Goal: Task Accomplishment & Management: Complete application form

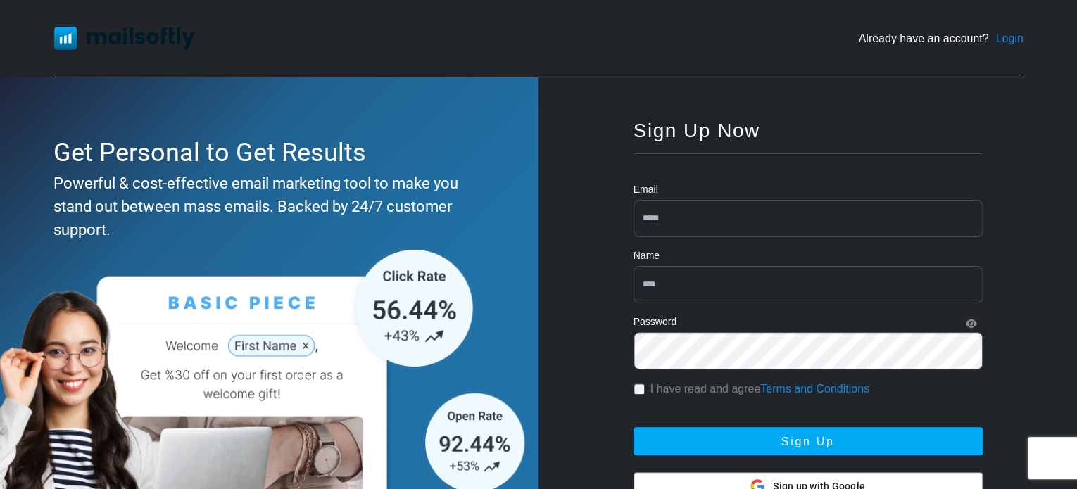
click at [735, 217] on input "email" at bounding box center [808, 218] width 349 height 37
type input "*"
type input "**********"
click at [746, 286] on input "text" at bounding box center [808, 284] width 349 height 37
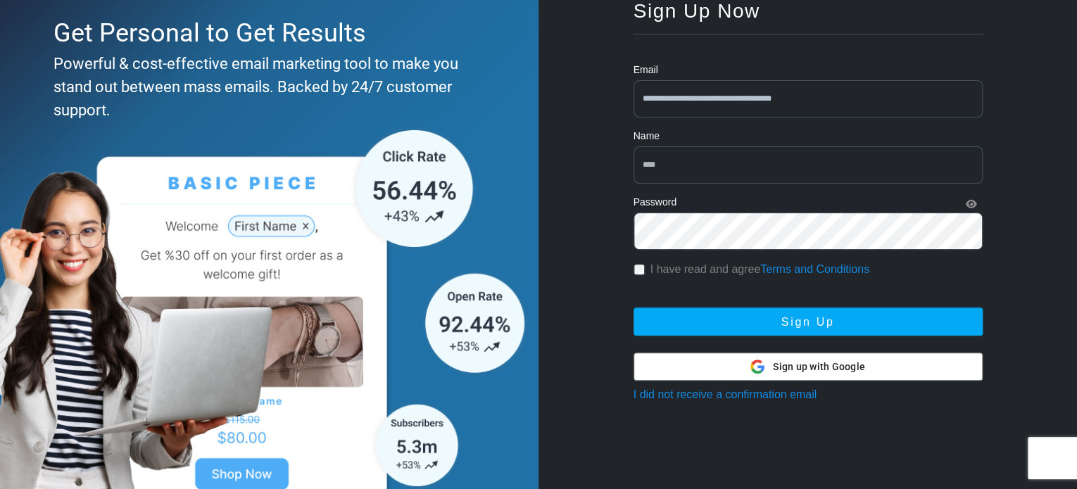
scroll to position [125, 0]
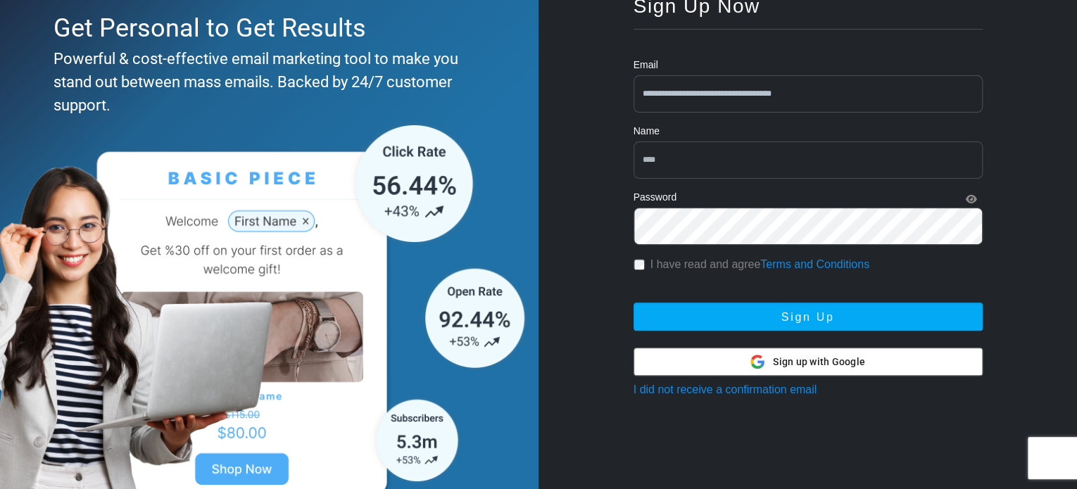
click at [801, 365] on span "Sign up with Google" at bounding box center [819, 362] width 92 height 15
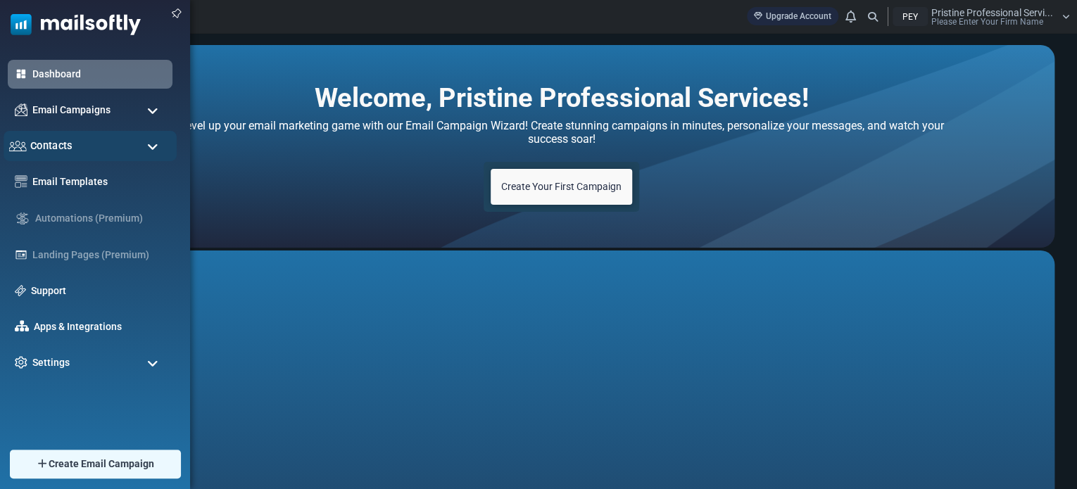
click at [110, 140] on div "Contacts" at bounding box center [90, 146] width 173 height 30
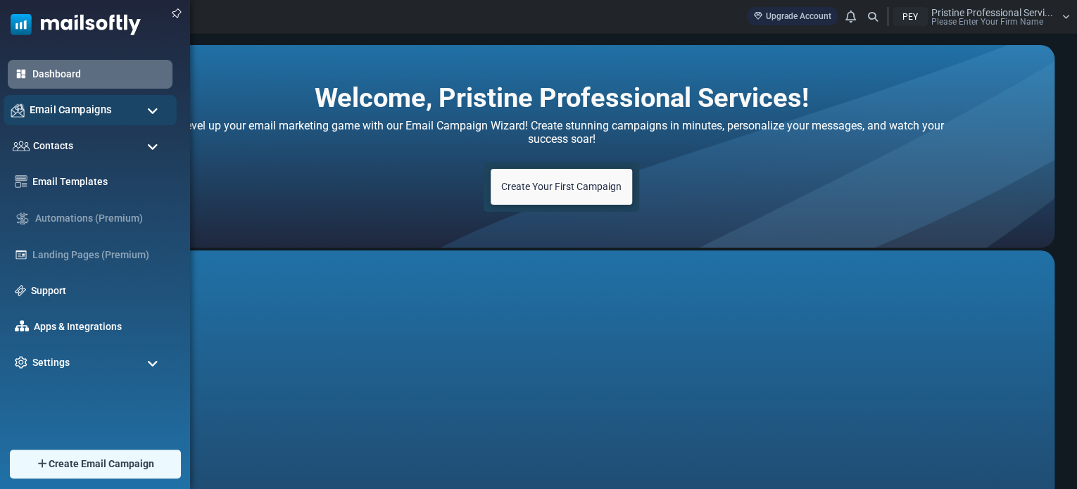
click at [56, 109] on span "Email Campaigns" at bounding box center [71, 109] width 82 height 15
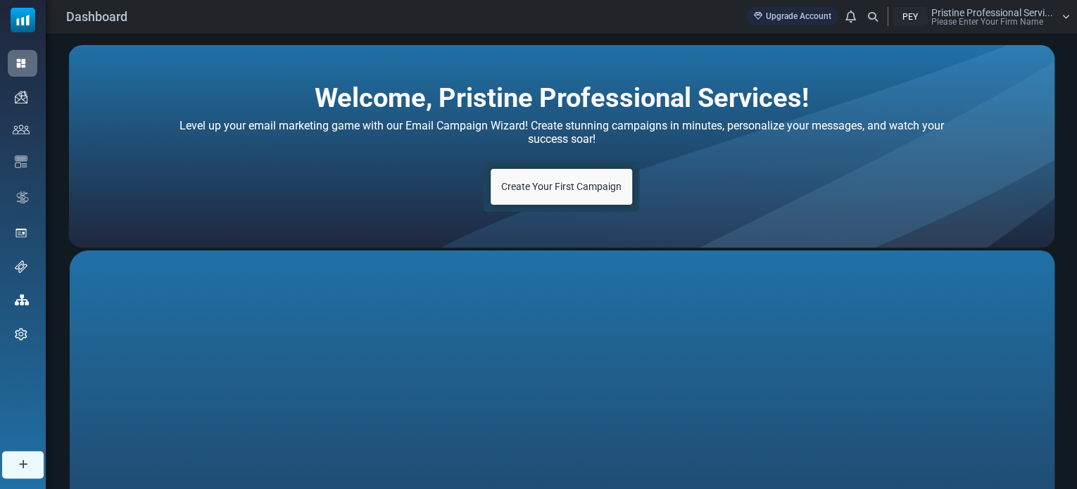
click at [556, 187] on span "Create Your First Campaign" at bounding box center [561, 186] width 120 height 11
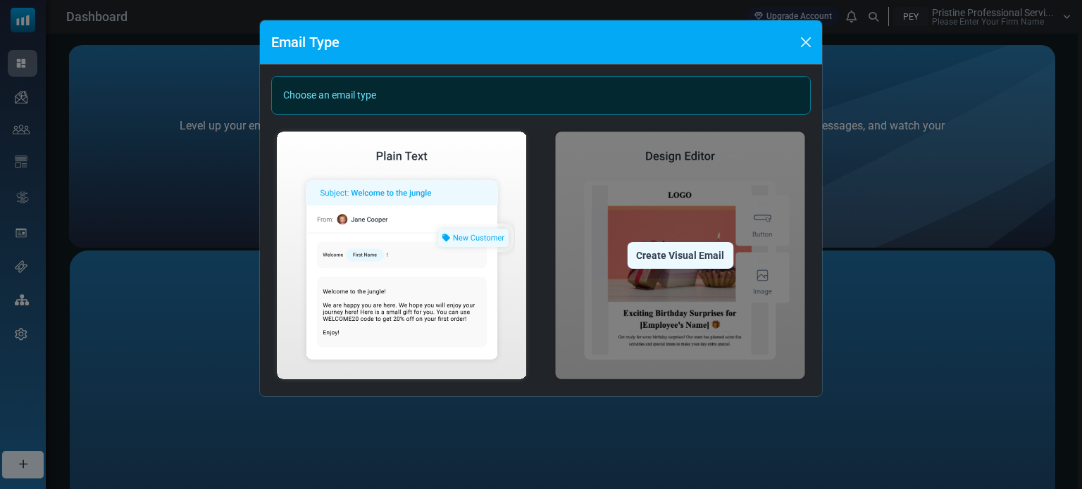
click at [684, 253] on div "Create Visual Email" at bounding box center [680, 255] width 106 height 27
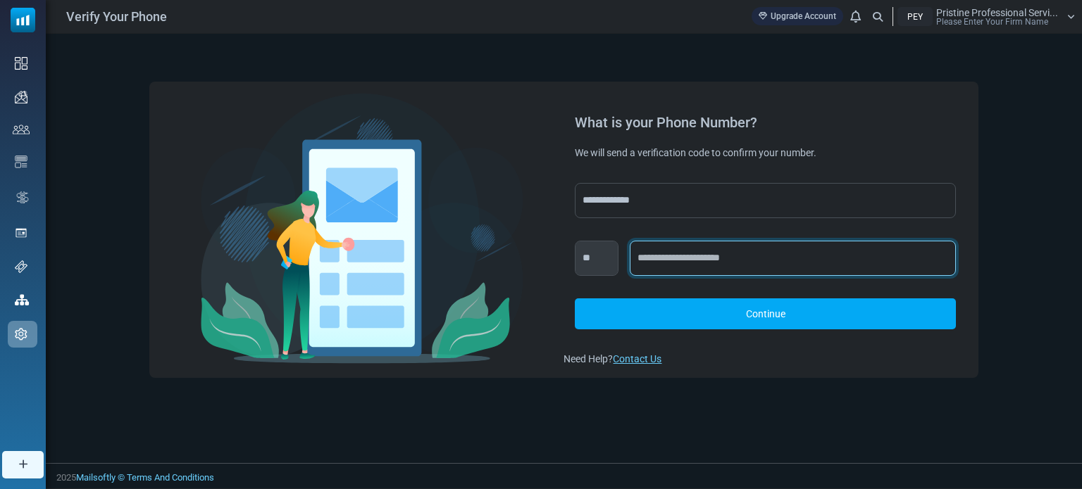
click at [722, 247] on input "text" at bounding box center [793, 258] width 326 height 35
type input "**********"
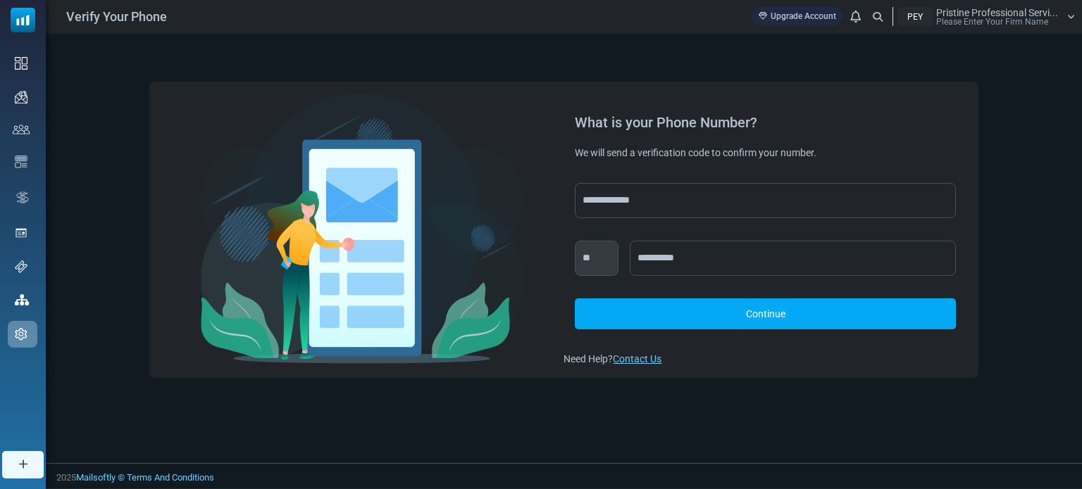
click at [770, 318] on link "Continue" at bounding box center [765, 314] width 380 height 31
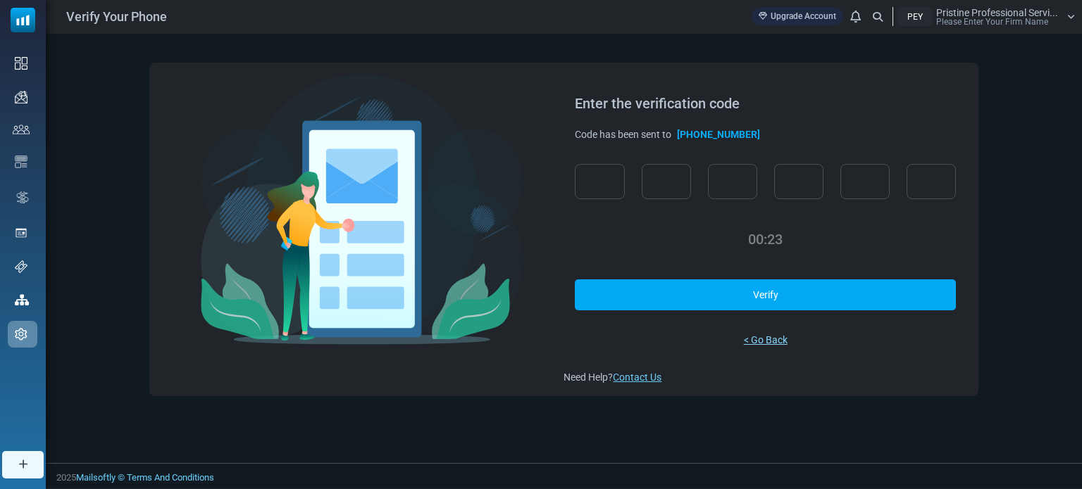
click at [767, 337] on link "< Go Back" at bounding box center [766, 340] width 44 height 15
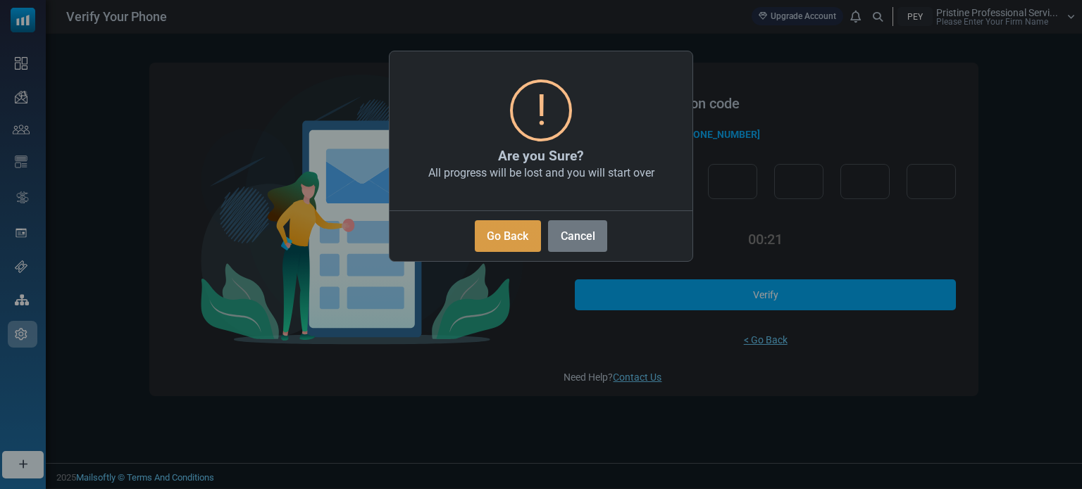
click at [515, 241] on button "Go Back" at bounding box center [508, 236] width 66 height 32
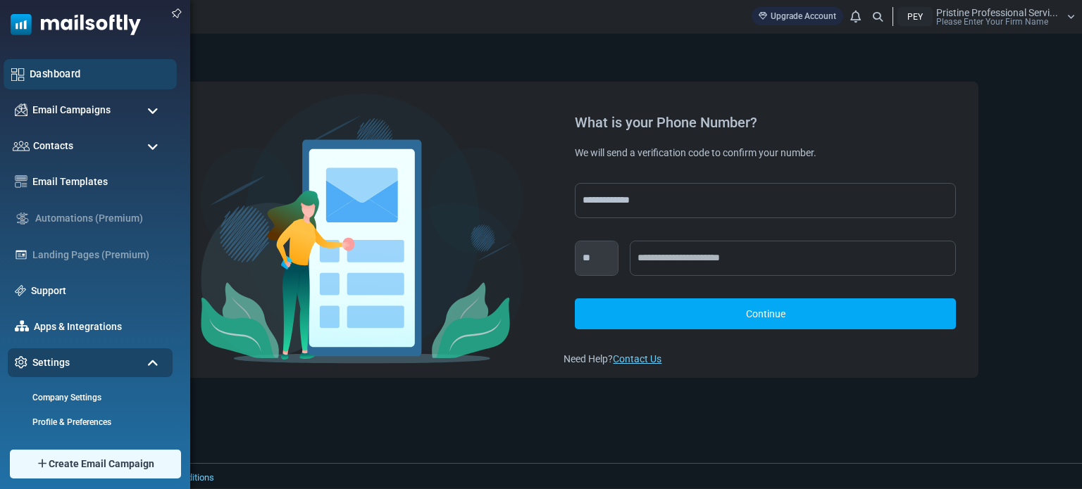
click at [25, 59] on div "Dashboard" at bounding box center [90, 74] width 173 height 30
click at [63, 73] on link "Dashboard" at bounding box center [99, 73] width 139 height 15
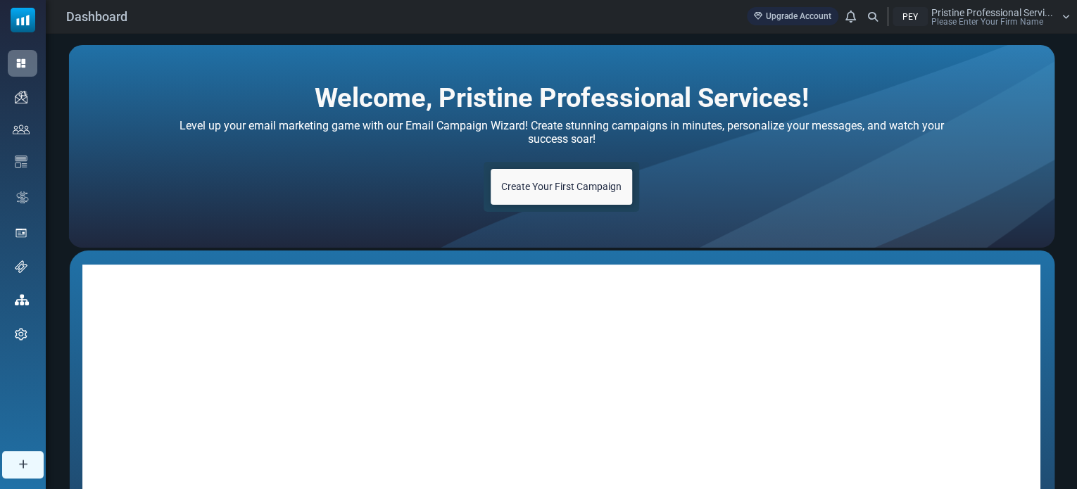
scroll to position [285, 0]
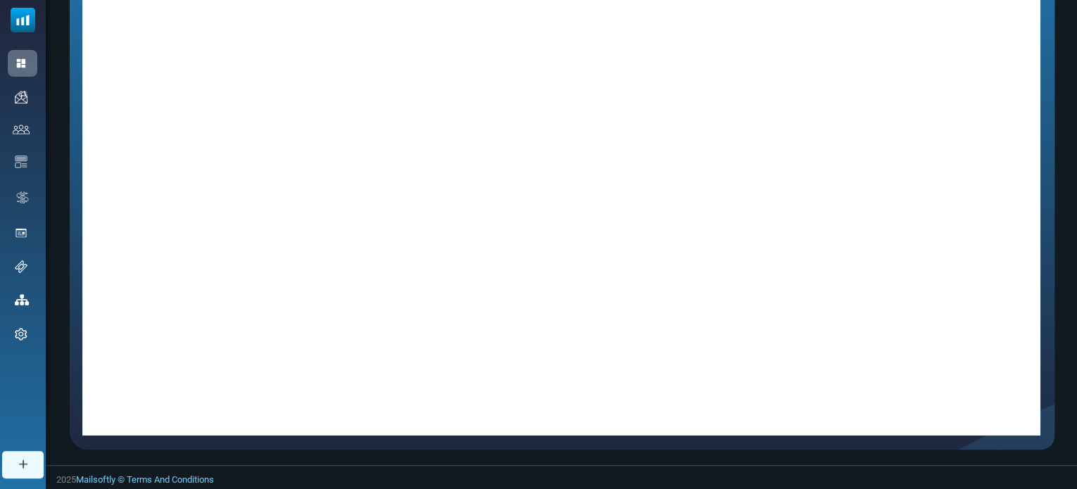
drag, startPoint x: 1048, startPoint y: 359, endPoint x: 1046, endPoint y: 219, distance: 140.1
click at [1046, 219] on iframe at bounding box center [561, 207] width 986 height 484
click at [1076, 84] on div "Welcome, Pristine Professional Services! Level up your email marketing game wit…" at bounding box center [562, 107] width 1032 height 717
click at [1076, 62] on div "Welcome, Pristine Professional Services! Level up your email marketing game wit…" at bounding box center [562, 107] width 1032 height 717
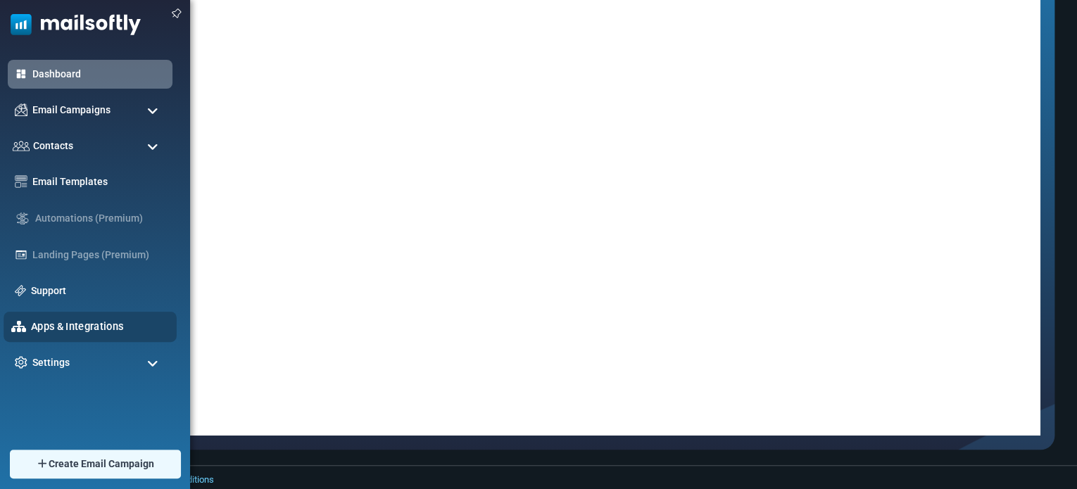
click at [78, 332] on link "Apps & Integrations" at bounding box center [100, 326] width 138 height 15
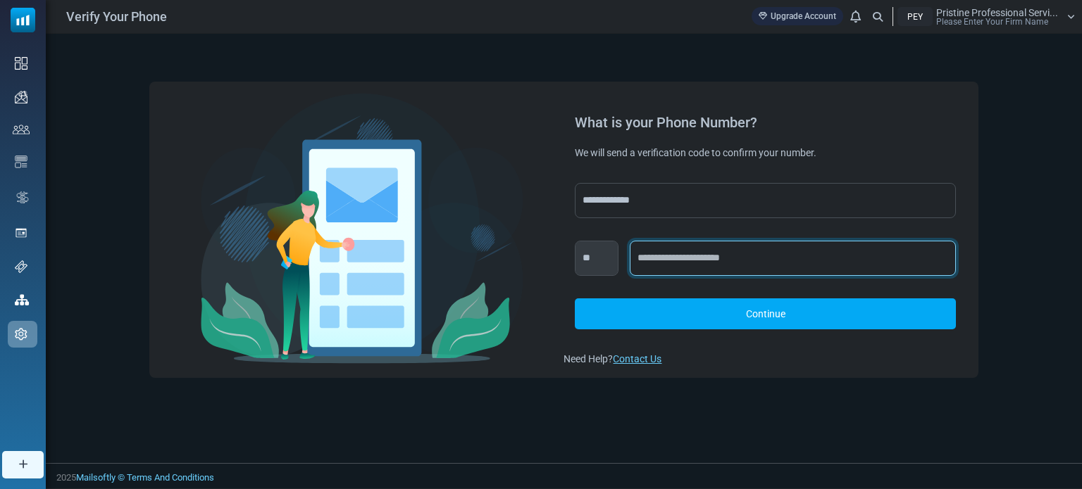
click at [703, 262] on input "text" at bounding box center [793, 258] width 326 height 35
type input "**********"
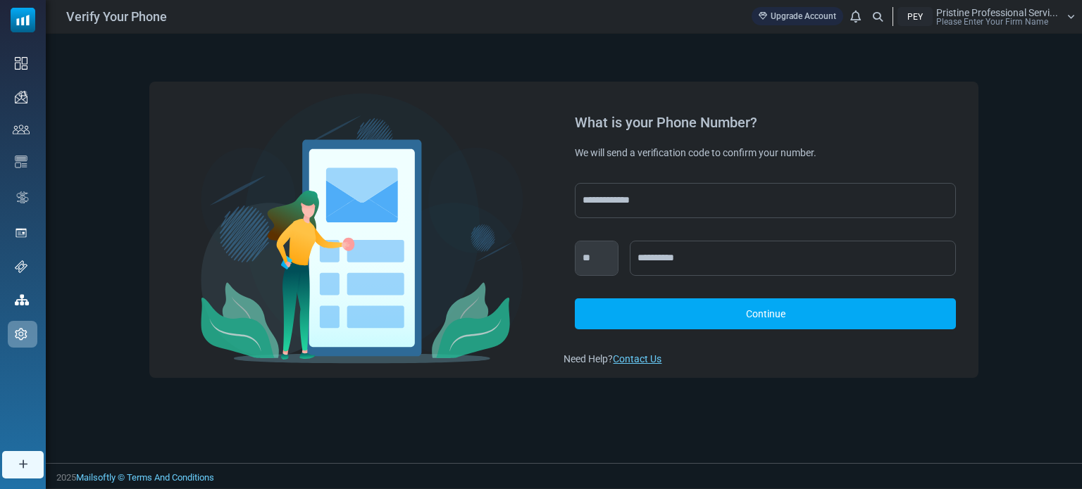
click at [760, 312] on link "Continue" at bounding box center [765, 314] width 380 height 31
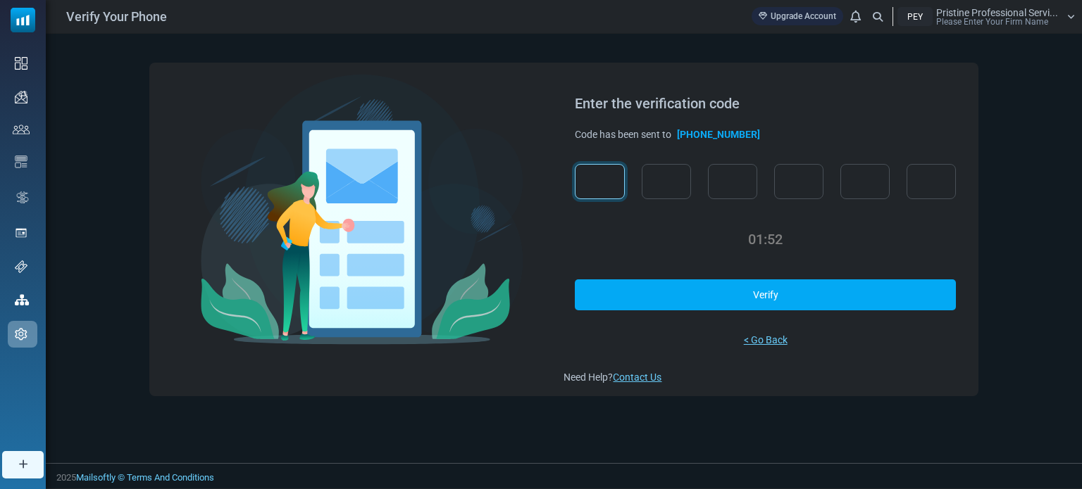
click at [607, 183] on input "text" at bounding box center [599, 181] width 49 height 35
type input "*"
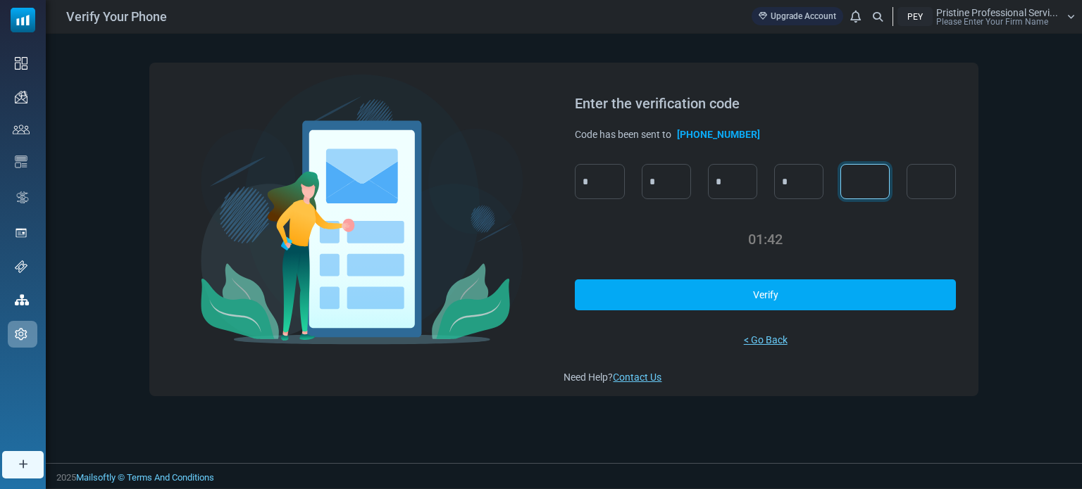
type input "*"
click at [768, 302] on link "Verify" at bounding box center [765, 295] width 380 height 31
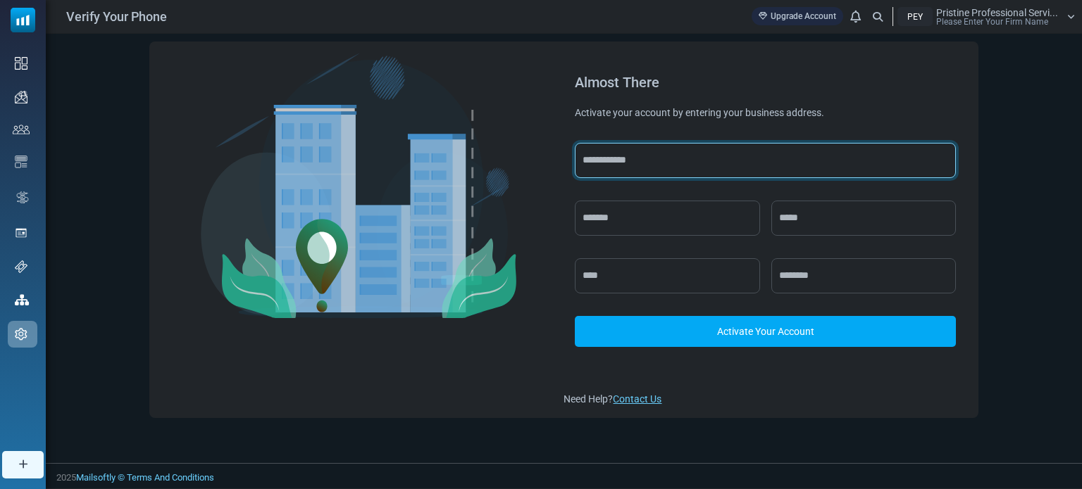
click at [682, 158] on input "text" at bounding box center [765, 160] width 380 height 35
type input "**********"
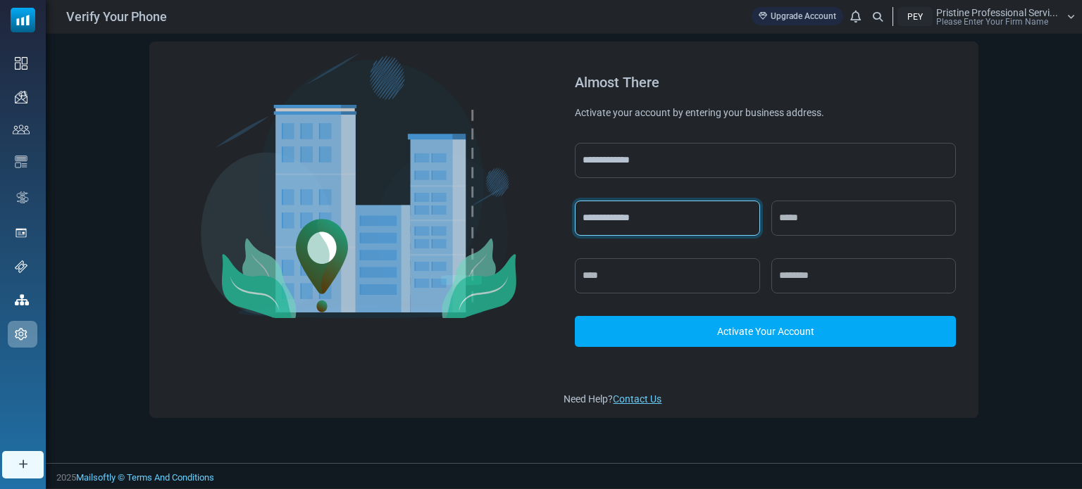
type input "**"
type input "*******"
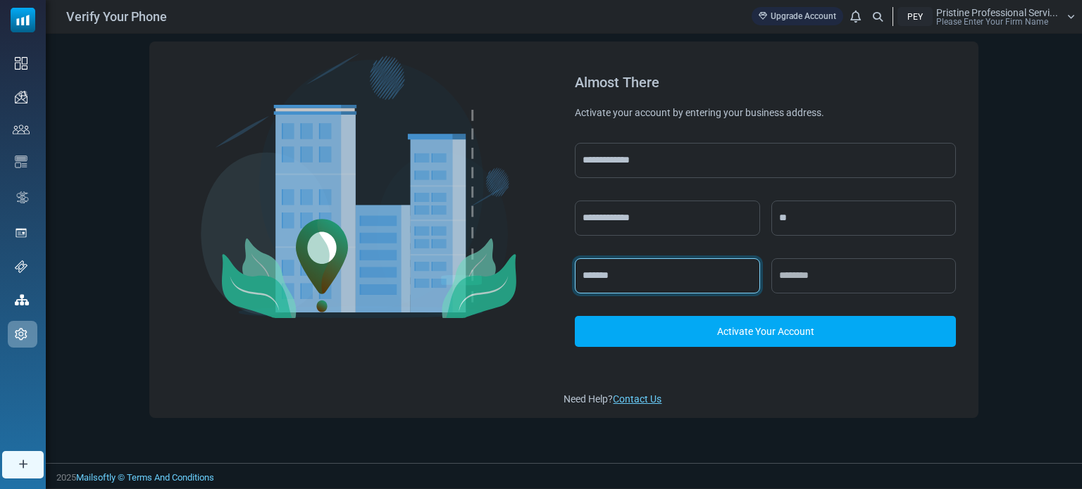
type input "*****"
click at [751, 333] on link "Activate Your Account" at bounding box center [765, 331] width 380 height 31
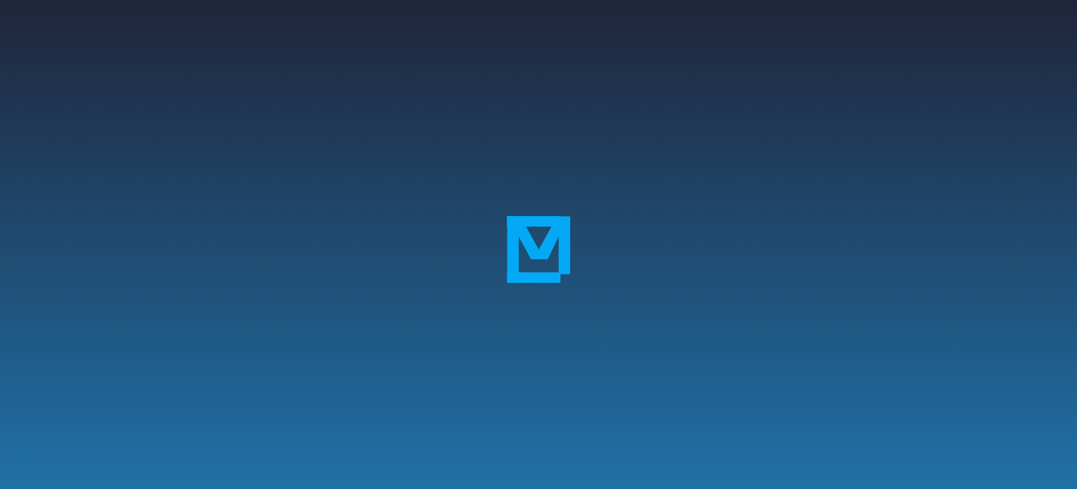
scroll to position [285, 0]
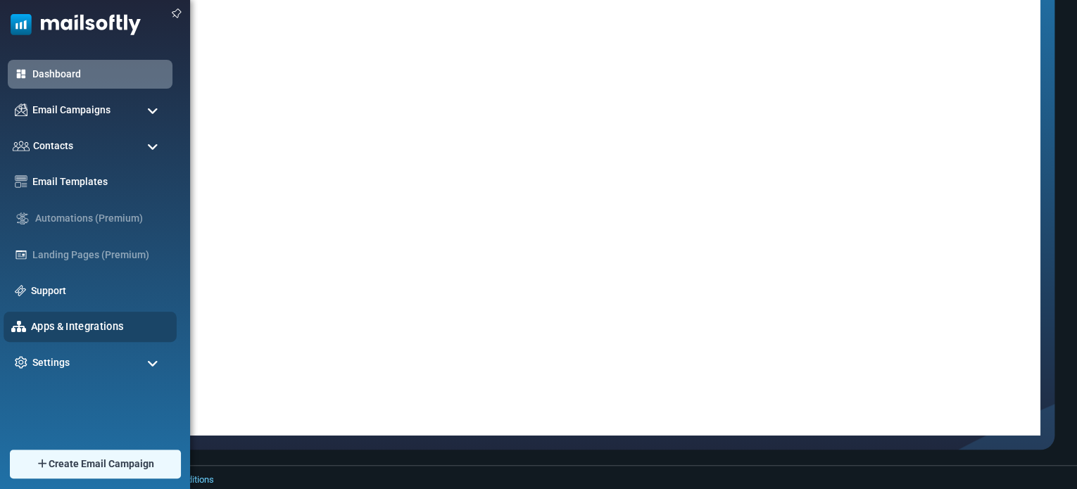
click at [72, 319] on link "Apps & Integrations" at bounding box center [100, 326] width 138 height 15
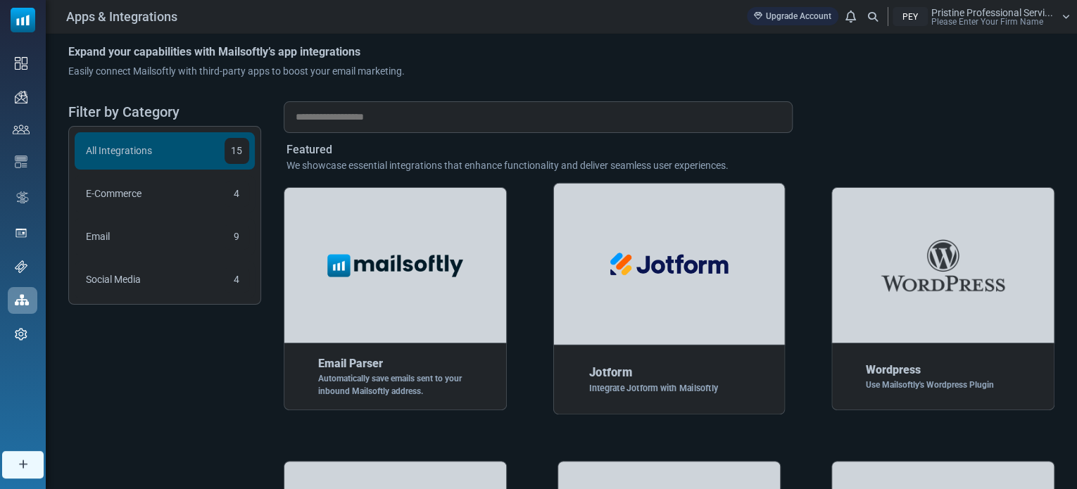
click at [654, 268] on img at bounding box center [669, 264] width 161 height 81
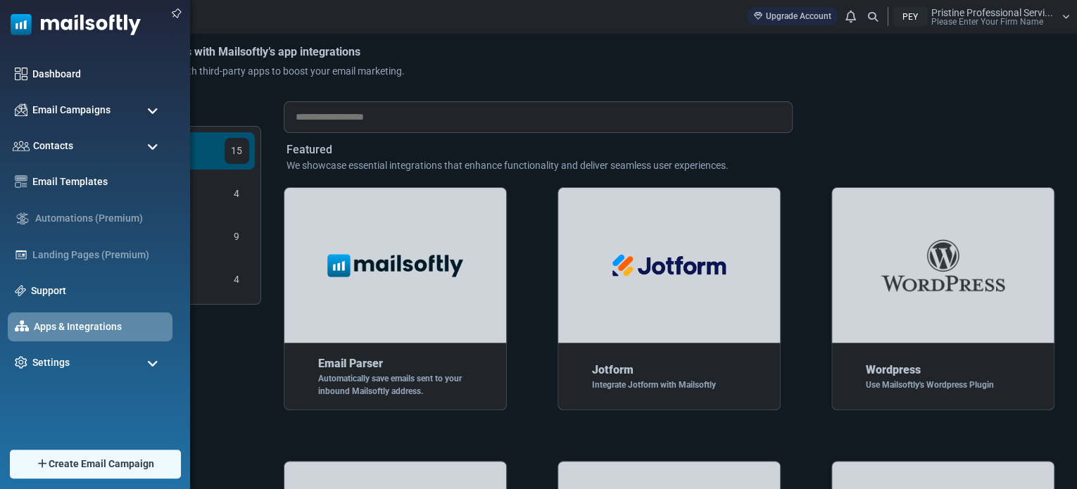
click at [155, 111] on span at bounding box center [152, 111] width 11 height 13
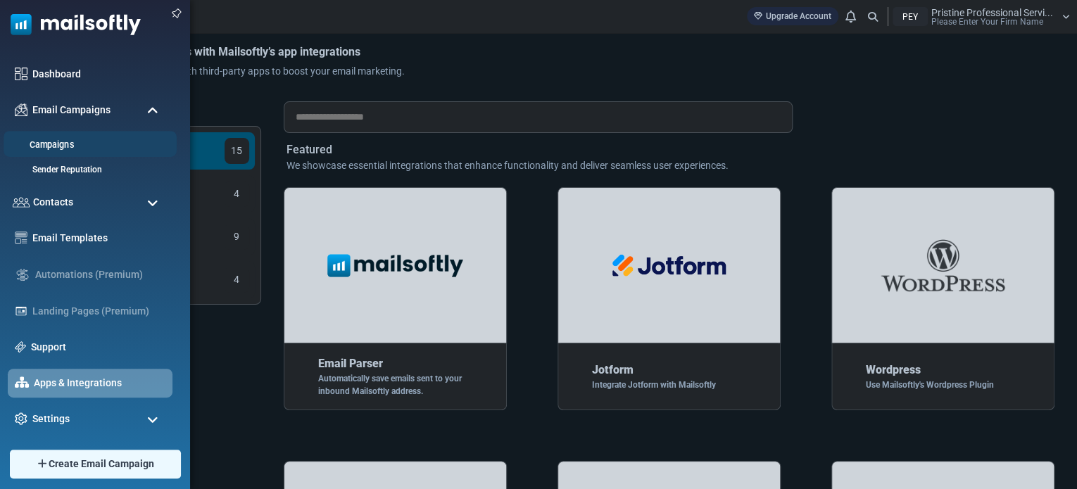
click at [56, 142] on link "Campaigns" at bounding box center [88, 145] width 169 height 13
